Goal: Information Seeking & Learning: Find specific fact

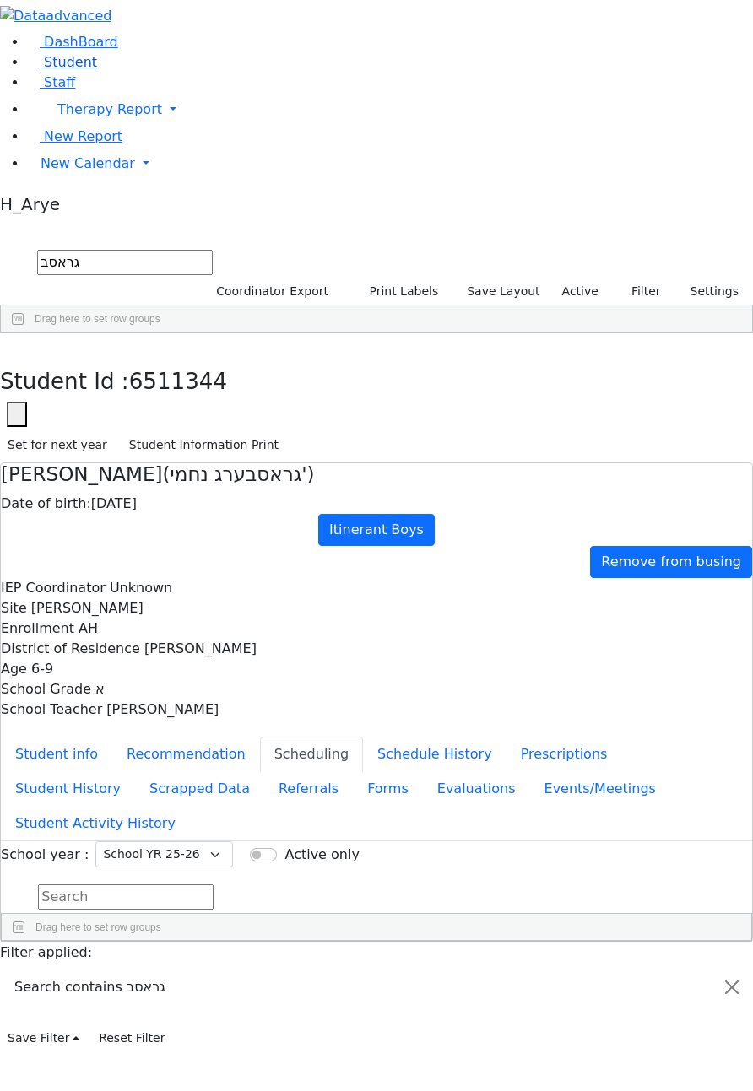
click at [56, 70] on span "Student" at bounding box center [70, 62] width 53 height 16
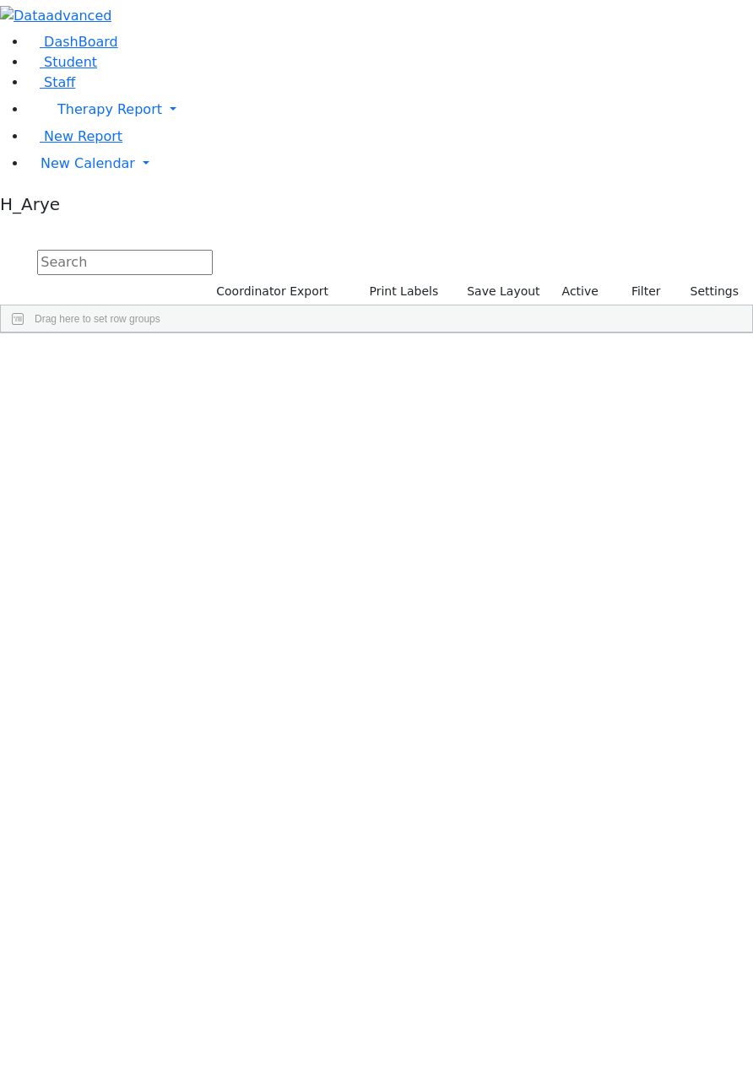
click at [270, 14] on div "DashBoard Student Staff Therapy Report Student Old Calendar Report H_Arye" at bounding box center [376, 166] width 753 height 333
click at [213, 250] on input "text" at bounding box center [125, 262] width 176 height 25
type input "s"
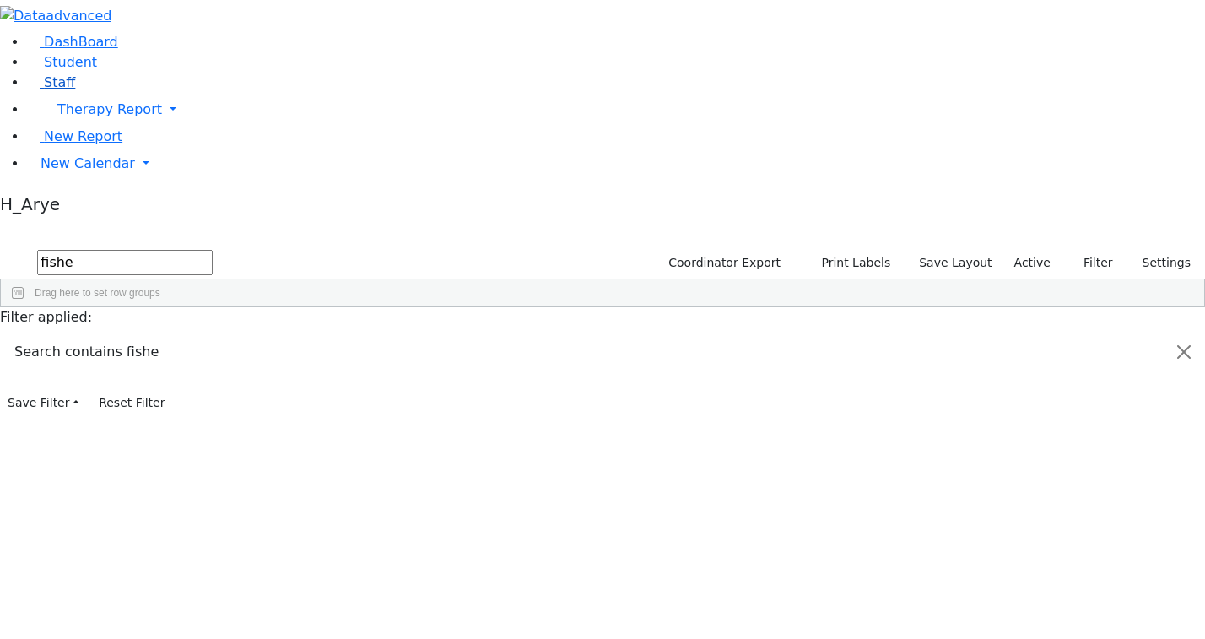
type input "fishe"
click at [75, 90] on link "Staff" at bounding box center [51, 82] width 48 height 16
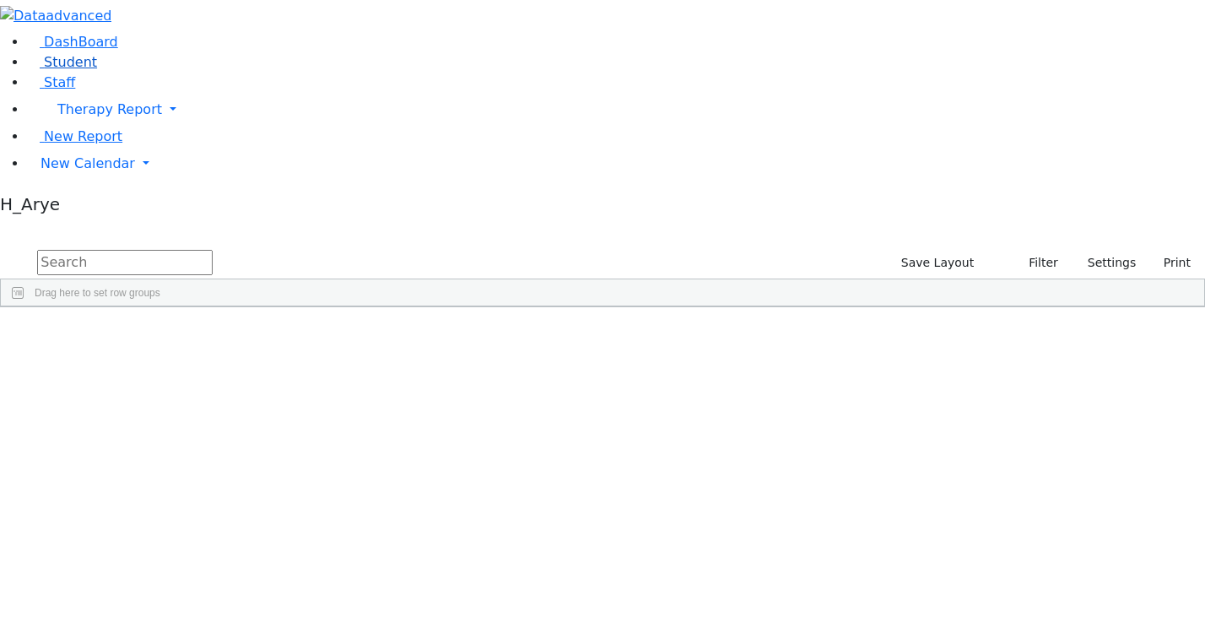
click at [97, 70] on link "Student" at bounding box center [62, 62] width 70 height 16
click at [213, 250] on input "text" at bounding box center [125, 262] width 176 height 25
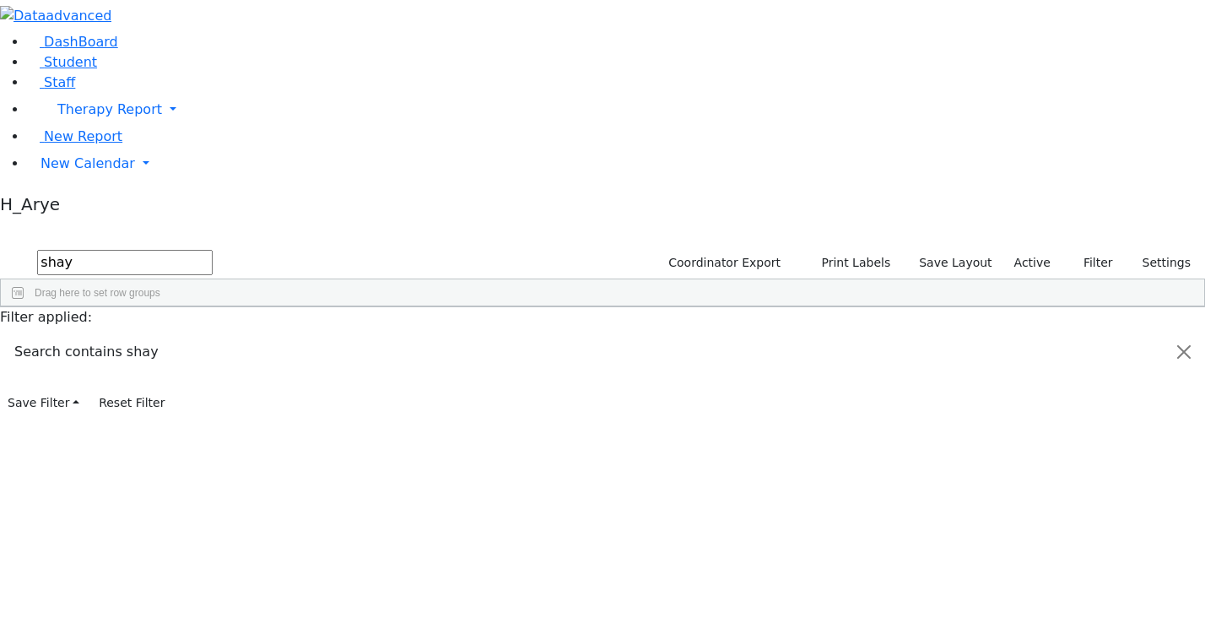
type input "shay"
click at [240, 429] on div "[DATE]" at bounding box center [210, 441] width 61 height 24
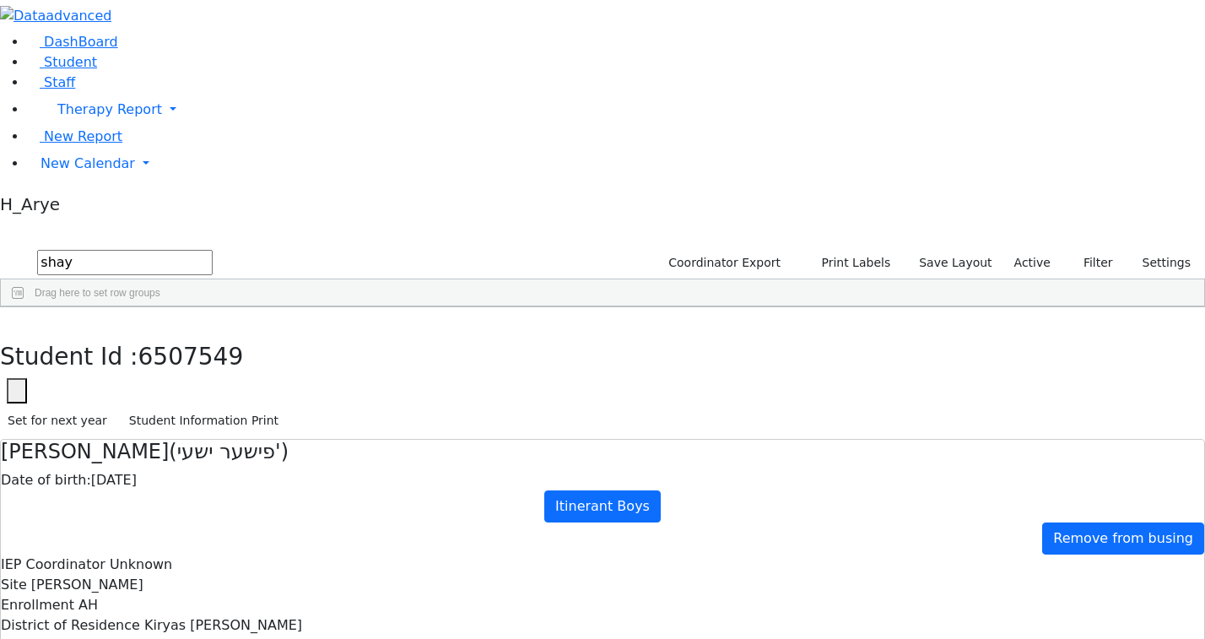
checkbox input "true"
click at [24, 307] on button "button" at bounding box center [12, 324] width 24 height 35
click at [213, 250] on input "shay" at bounding box center [125, 262] width 176 height 25
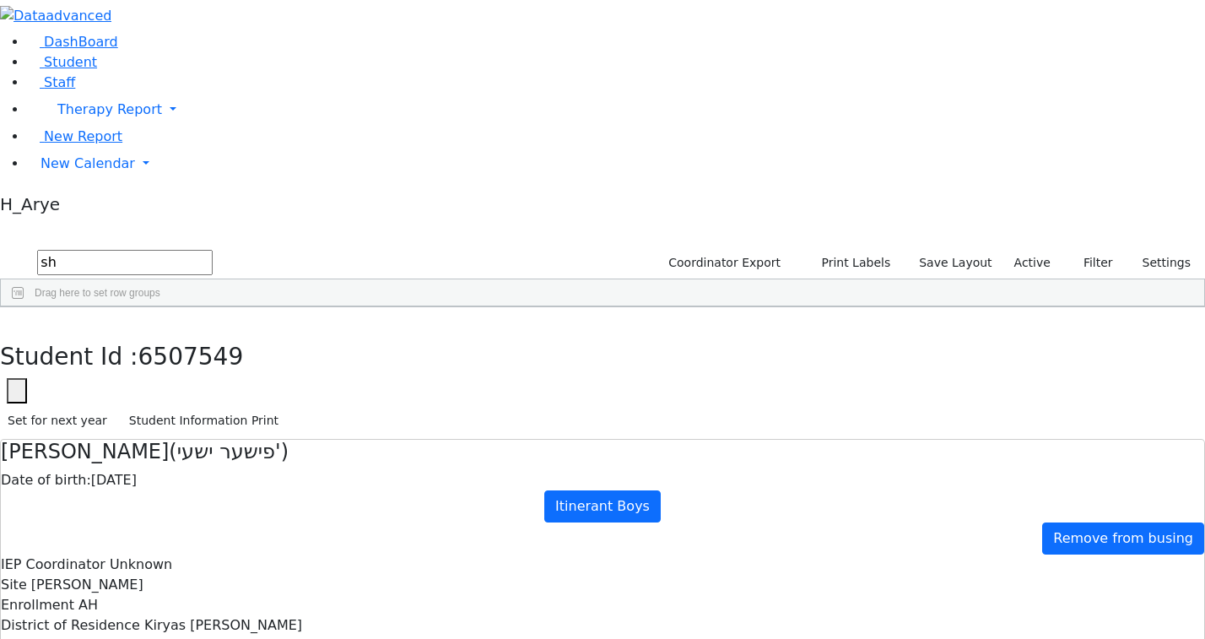
type input "s"
type input "teitel"
click at [185, 405] on div "Meilech" at bounding box center [154, 417] width 61 height 24
